Goal: Task Accomplishment & Management: Use online tool/utility

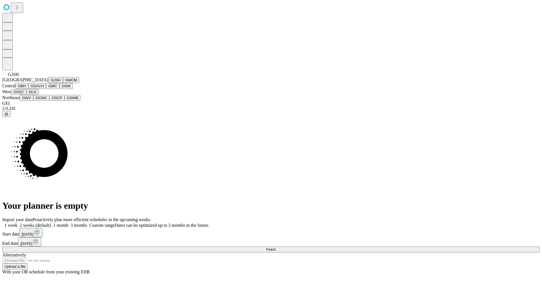
click at [48, 83] on button "GJSH" at bounding box center [55, 80] width 15 height 6
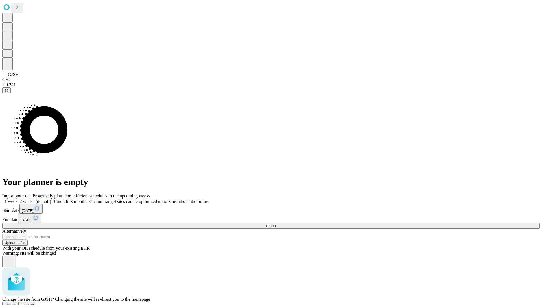
click at [34, 303] on span "Confirm" at bounding box center [27, 305] width 13 height 4
click at [18, 199] on label "1 week" at bounding box center [9, 201] width 15 height 5
click at [276, 224] on span "Fetch" at bounding box center [270, 226] width 9 height 4
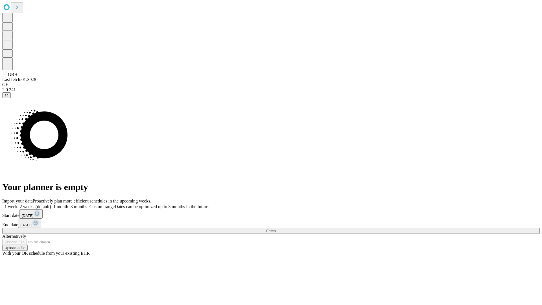
click at [18, 204] on label "1 week" at bounding box center [9, 206] width 15 height 5
click at [276, 229] on span "Fetch" at bounding box center [270, 231] width 9 height 4
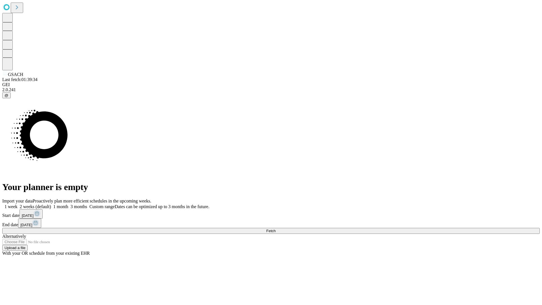
click at [18, 204] on label "1 week" at bounding box center [9, 206] width 15 height 5
click at [276, 229] on span "Fetch" at bounding box center [270, 231] width 9 height 4
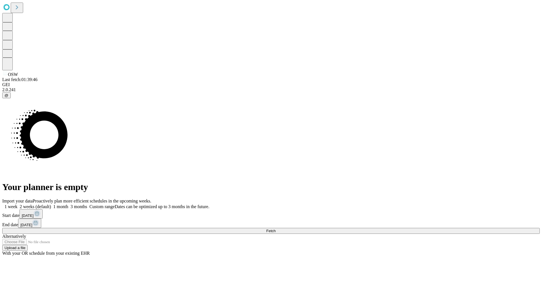
click at [18, 204] on label "1 week" at bounding box center [9, 206] width 15 height 5
click at [276, 229] on span "Fetch" at bounding box center [270, 231] width 9 height 4
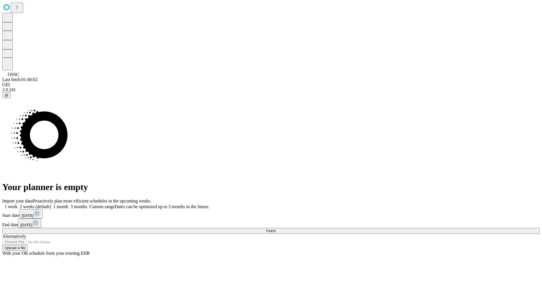
click at [18, 204] on label "1 week" at bounding box center [9, 206] width 15 height 5
click at [276, 229] on span "Fetch" at bounding box center [270, 231] width 9 height 4
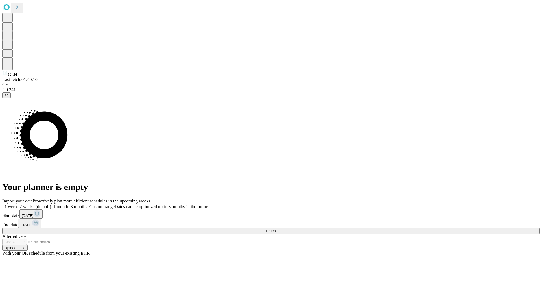
click at [18, 204] on label "1 week" at bounding box center [9, 206] width 15 height 5
click at [276, 229] on span "Fetch" at bounding box center [270, 231] width 9 height 4
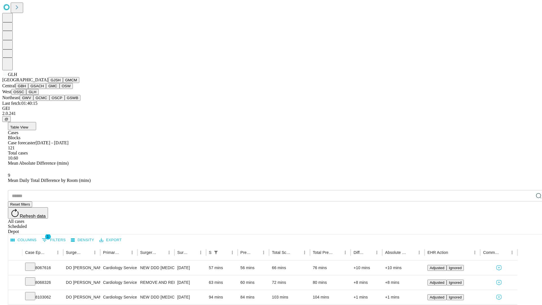
click at [33, 101] on button "GWV" at bounding box center [27, 98] width 14 height 6
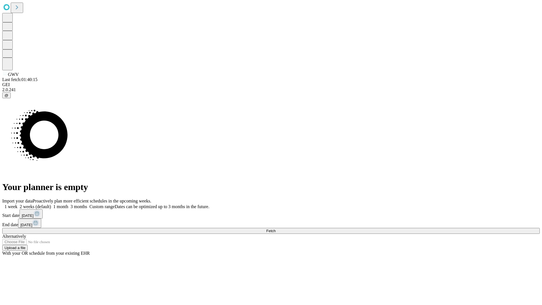
click at [18, 204] on label "1 week" at bounding box center [9, 206] width 15 height 5
click at [276, 229] on span "Fetch" at bounding box center [270, 231] width 9 height 4
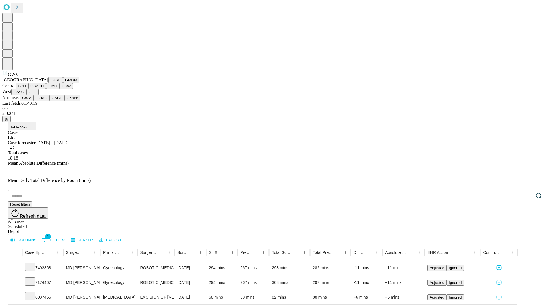
click at [44, 101] on button "GCMC" at bounding box center [41, 98] width 16 height 6
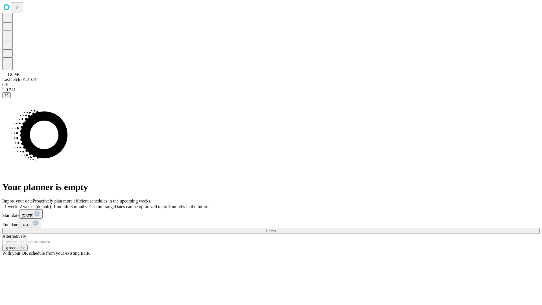
click at [18, 204] on label "1 week" at bounding box center [9, 206] width 15 height 5
click at [276, 229] on span "Fetch" at bounding box center [270, 231] width 9 height 4
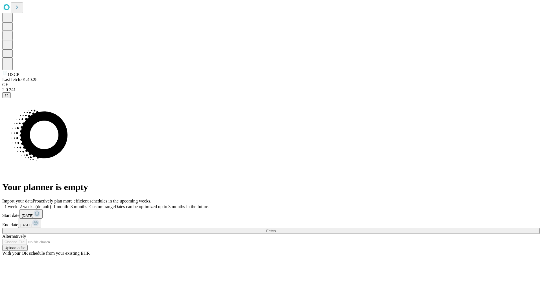
click at [18, 204] on label "1 week" at bounding box center [9, 206] width 15 height 5
click at [276, 229] on span "Fetch" at bounding box center [270, 231] width 9 height 4
